Goal: Find specific page/section: Find specific page/section

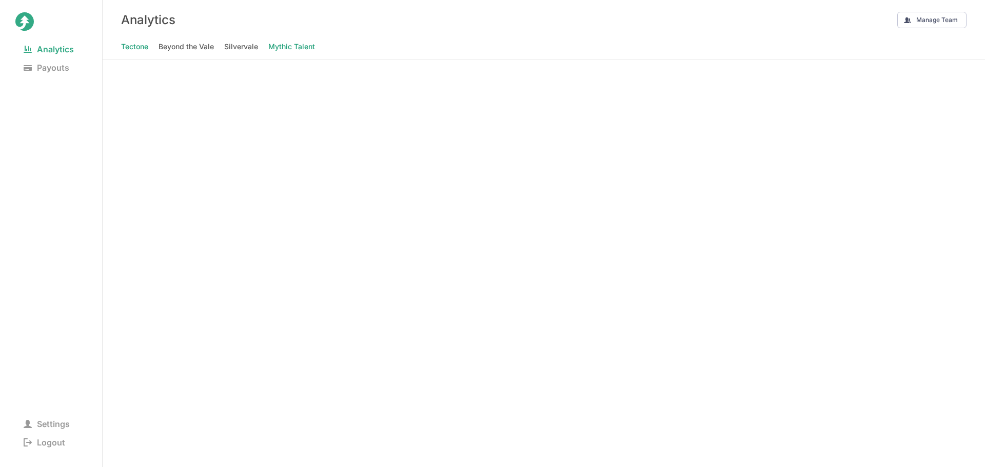
click at [280, 49] on Talent "Mythic Talent" at bounding box center [291, 46] width 47 height 14
click at [0, 147] on div "Analytics Payouts Settings Logout" at bounding box center [51, 233] width 103 height 467
click at [281, 44] on Talent "Mythic Talent" at bounding box center [291, 46] width 47 height 14
click at [0, 103] on div "Analytics Payouts Settings Logout" at bounding box center [51, 233] width 103 height 467
click at [288, 51] on Talent "Mythic Talent" at bounding box center [291, 46] width 47 height 14
